Goal: Information Seeking & Learning: Find specific fact

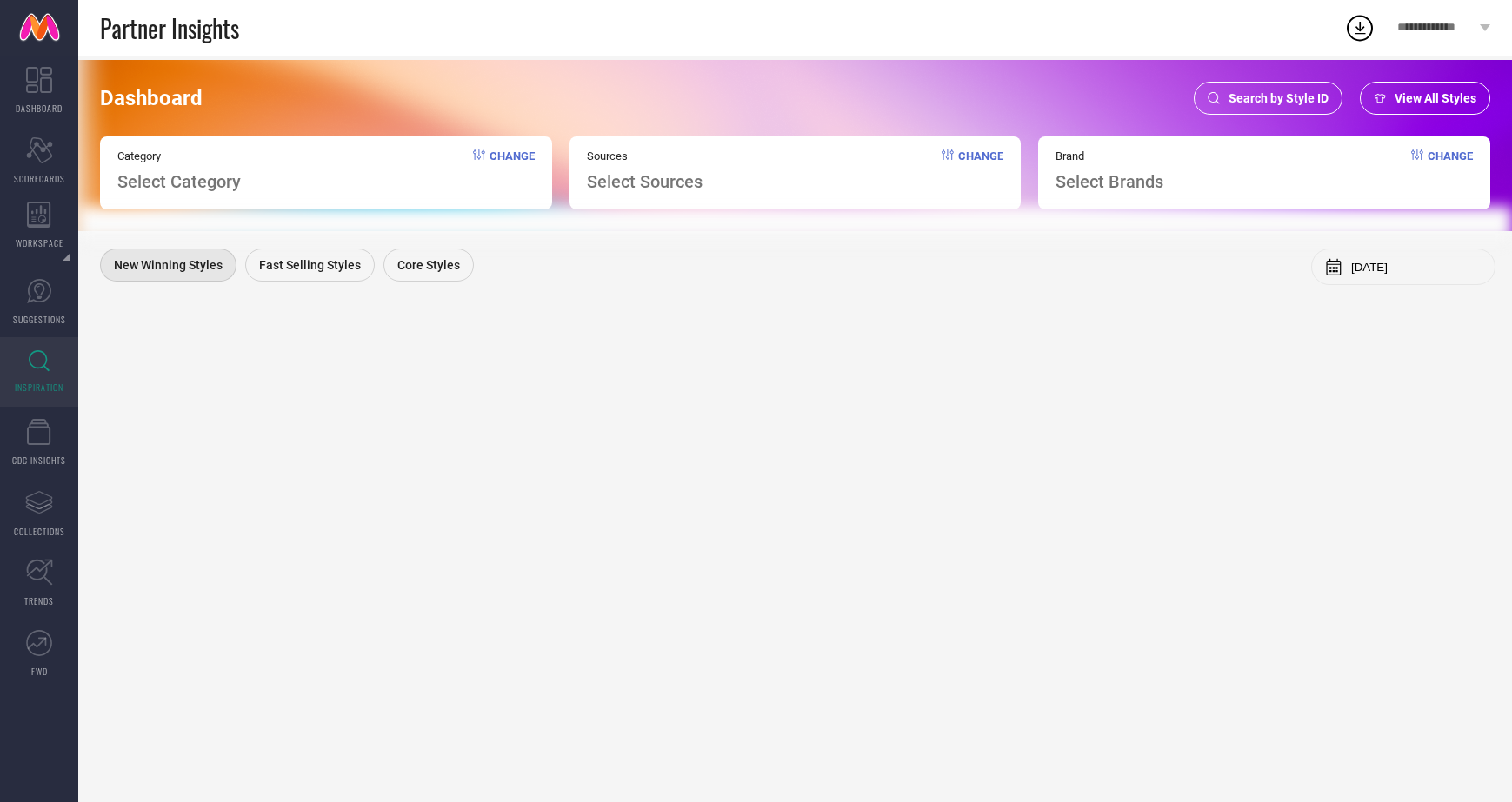
click at [1251, 103] on span "Search by Style ID" at bounding box center [1279, 98] width 100 height 14
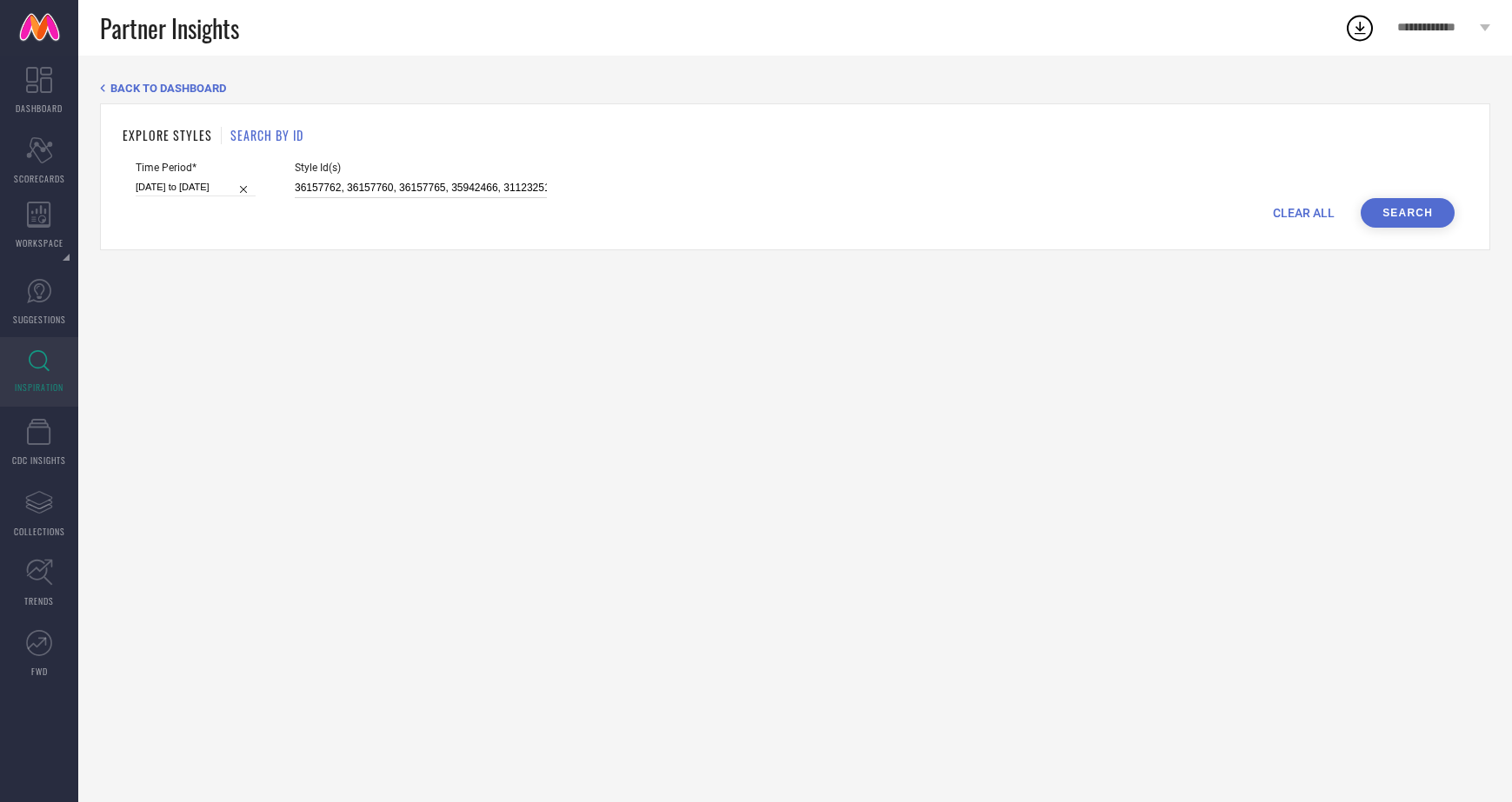
click at [407, 193] on input "36157762, 36157760, 36157765, 35942466, 31123251, 31122981, 31123067, 32016149,…" at bounding box center [421, 187] width 252 height 20
paste input "33441030, 22306142, 31282038"
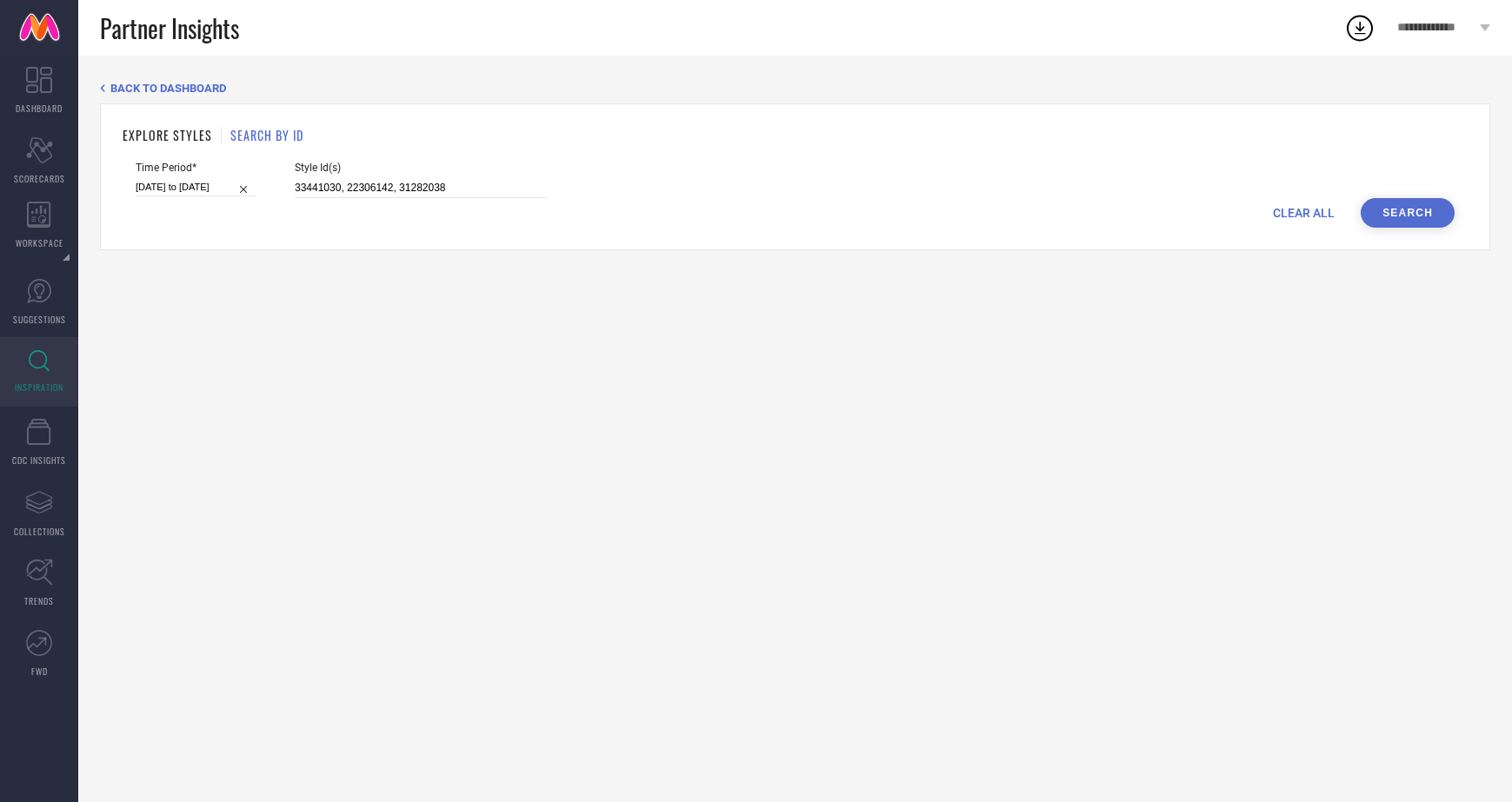
click at [1410, 206] on button "Search" at bounding box center [1408, 212] width 94 height 29
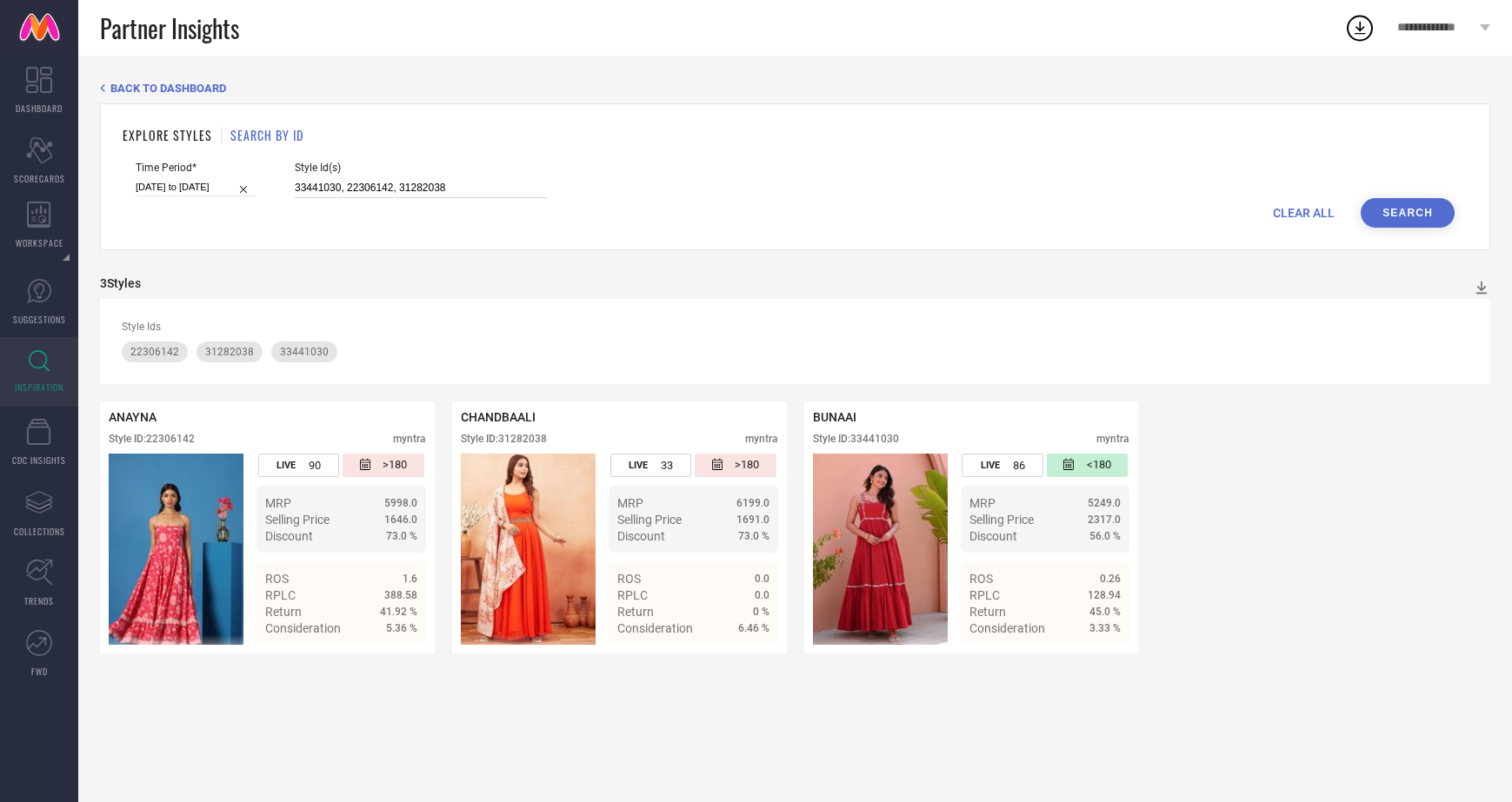
click at [389, 183] on input "33441030, 22306142, 31282038" at bounding box center [421, 187] width 252 height 20
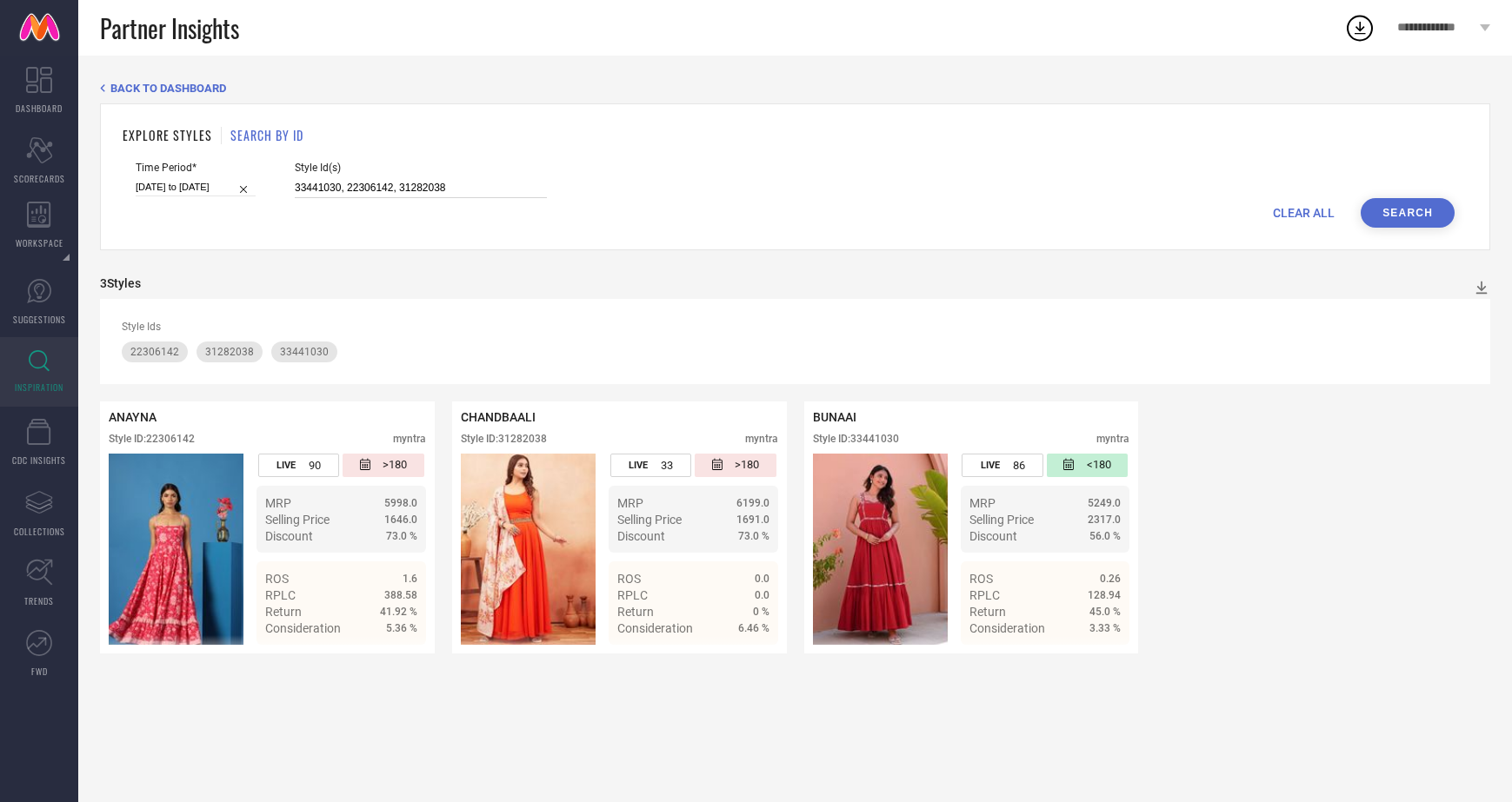
paste input "1136656, 31123083, 31136840, 31136783, 31136673"
click at [1402, 213] on button "Search" at bounding box center [1408, 212] width 94 height 29
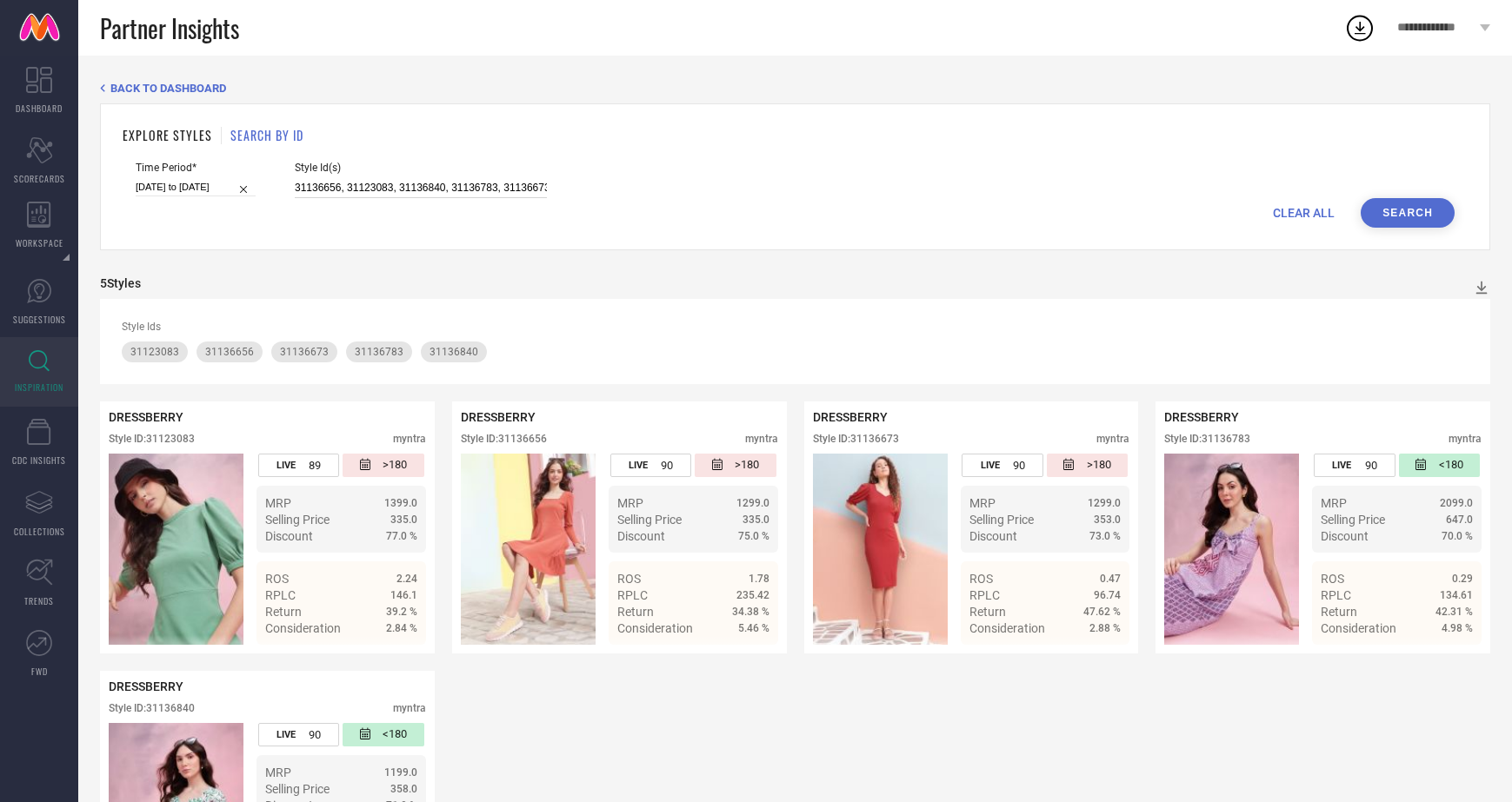
click at [495, 183] on input "31136656, 31123083, 31136840, 31136783, 31136673" at bounding box center [421, 187] width 252 height 20
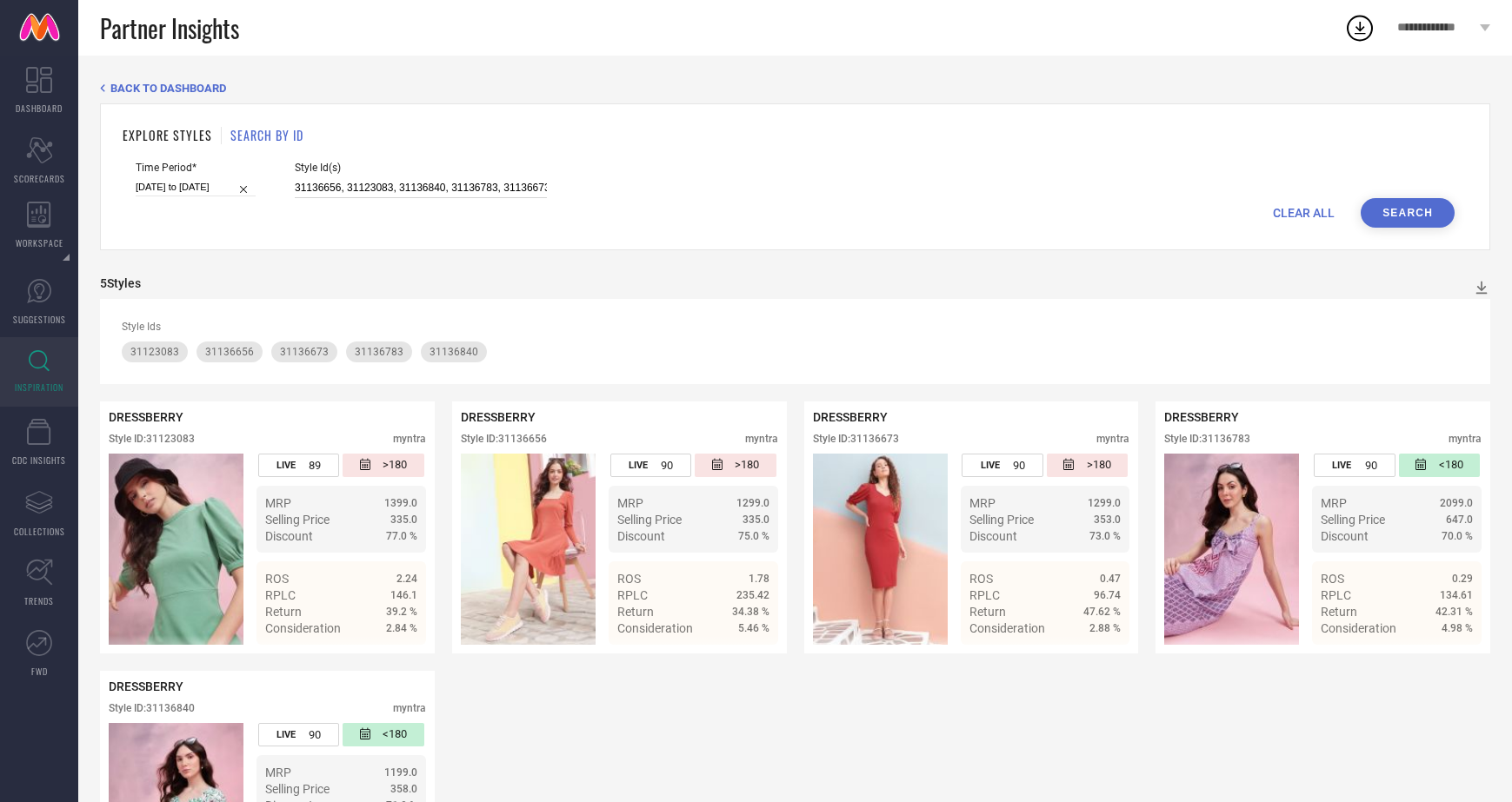
click at [495, 183] on input "31136656, 31123083, 31136840, 31136783, 31136673" at bounding box center [421, 187] width 252 height 20
paste input "31015029, 26873822"
type input "31136656, 31123083, 31136840, 31136783, 31136673 31015029, 26873822"
click at [1413, 205] on button "Search" at bounding box center [1408, 212] width 94 height 29
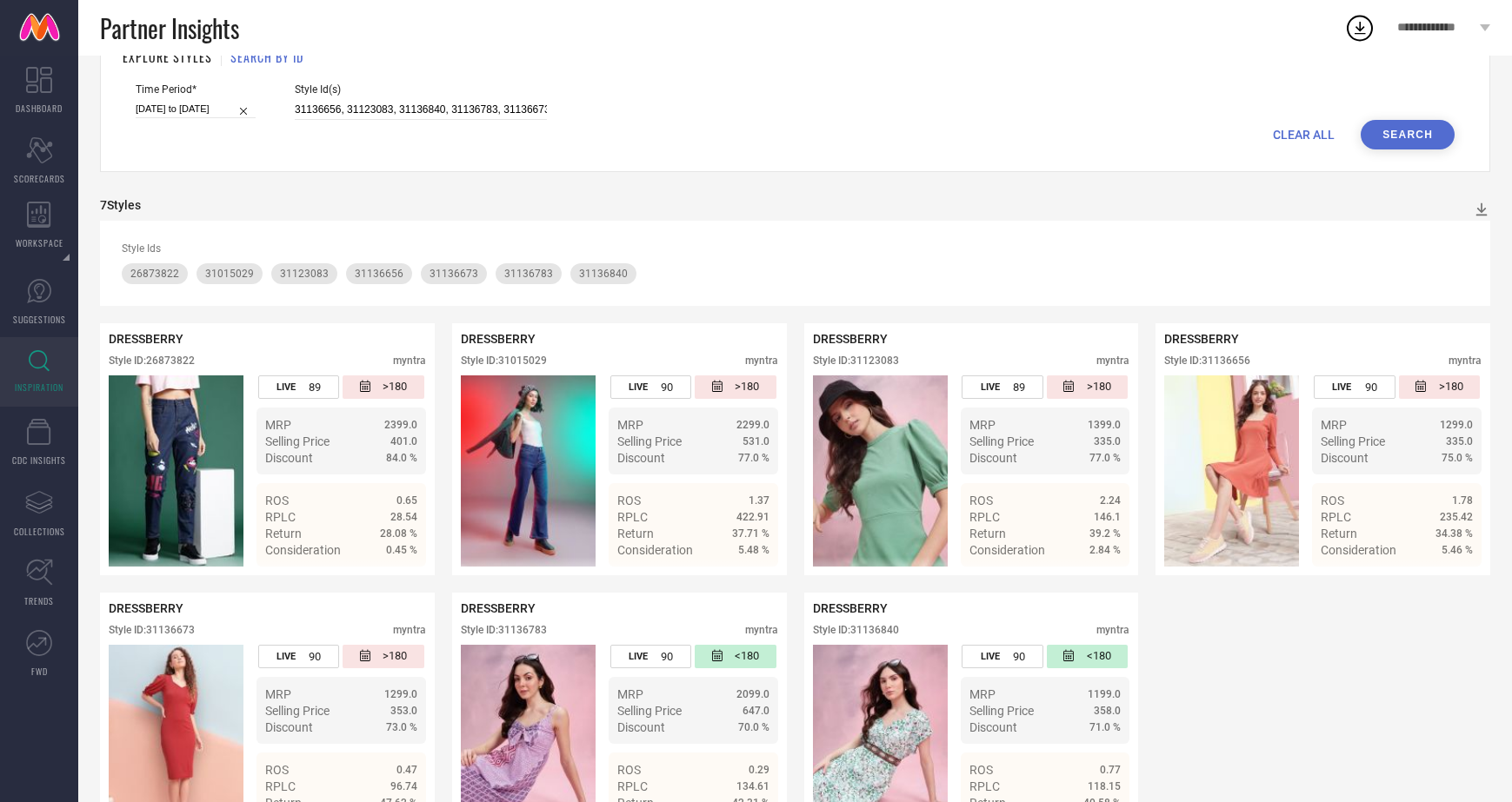
scroll to position [77, 0]
